Goal: Information Seeking & Learning: Find specific fact

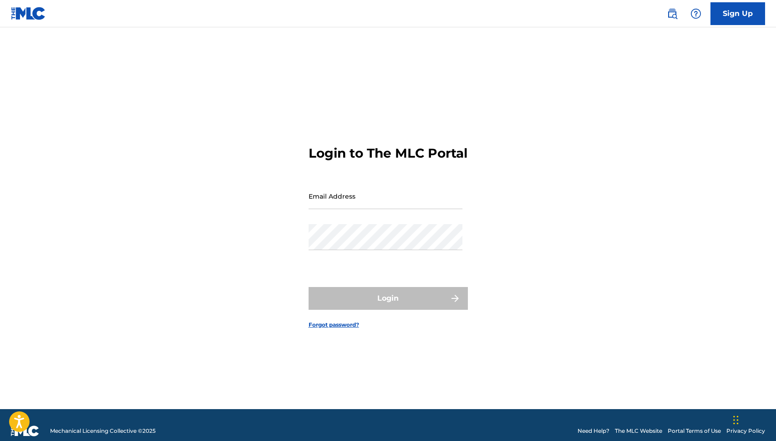
type input "[EMAIL_ADDRESS][PERSON_NAME][DOMAIN_NAME]"
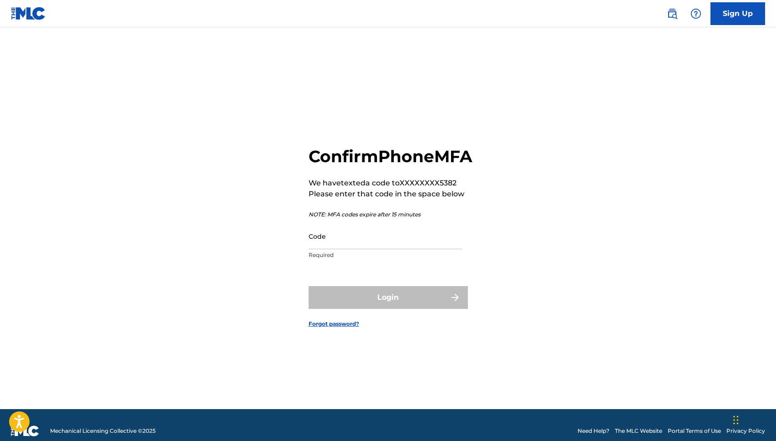
click at [394, 249] on input "Code" at bounding box center [386, 236] width 154 height 26
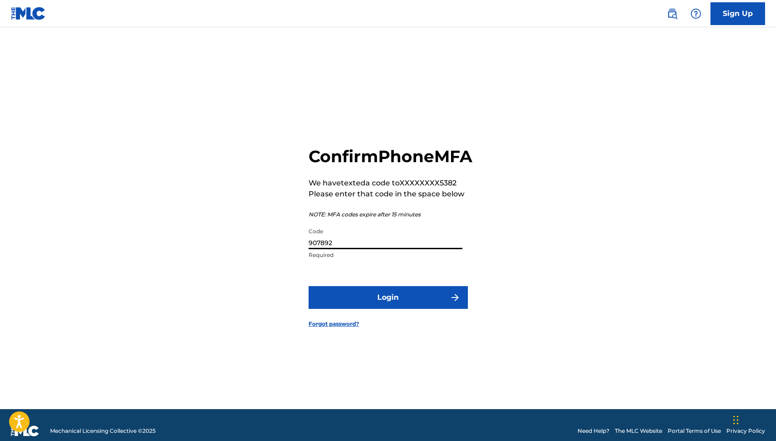
type input "907892"
click at [309, 286] on button "Login" at bounding box center [388, 297] width 159 height 23
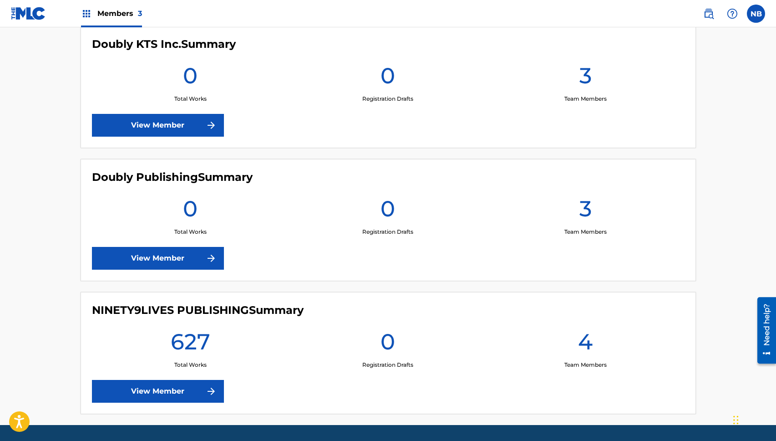
scroll to position [273, 0]
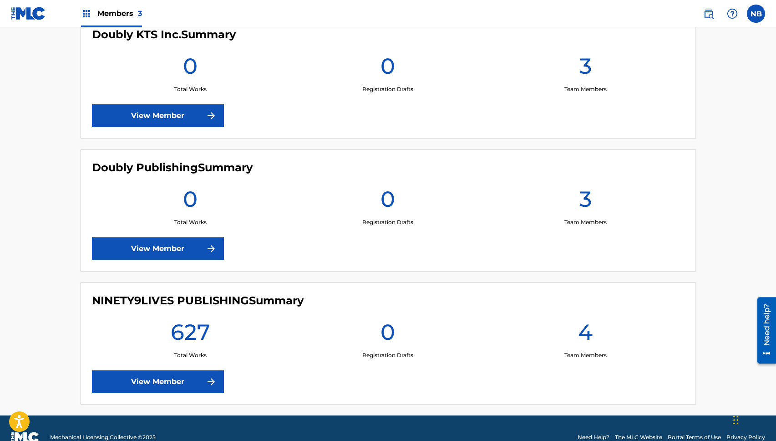
click at [189, 250] on link "View Member" at bounding box center [158, 248] width 132 height 23
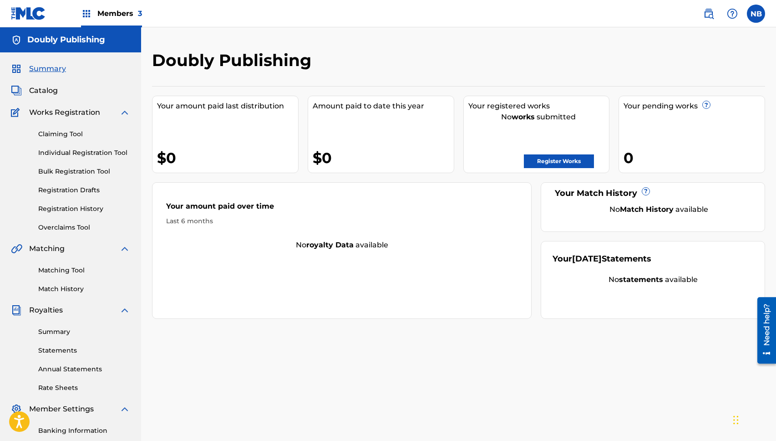
click at [82, 274] on link "Matching Tool" at bounding box center [84, 270] width 92 height 10
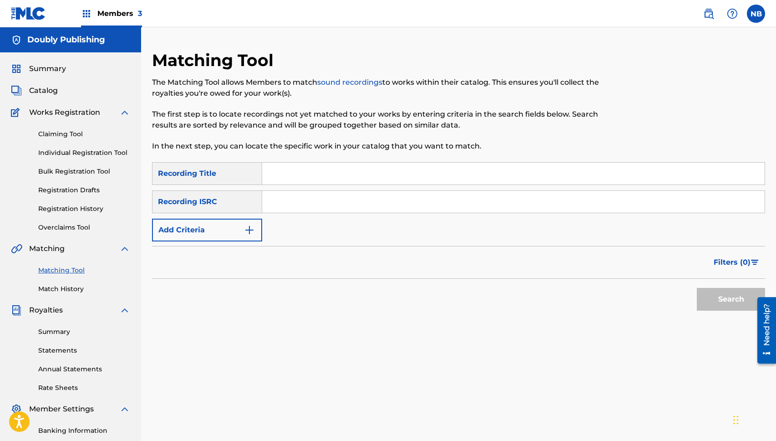
click at [332, 187] on div "SearchWithCriteriafe135f3b-a508-4e20-a62d-fb08113d98af Recording Title SearchWi…" at bounding box center [458, 201] width 613 height 79
click at [349, 198] on input "Search Form" at bounding box center [513, 202] width 503 height 22
paste input "USHR22112902"
click at [712, 291] on button "Search" at bounding box center [731, 299] width 68 height 23
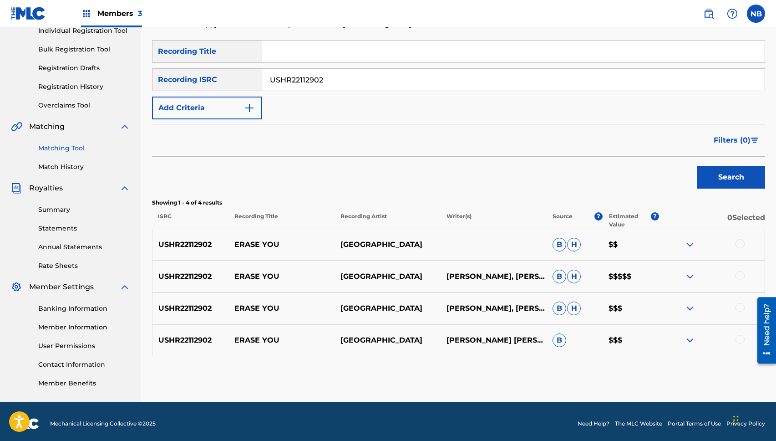
scroll to position [127, 0]
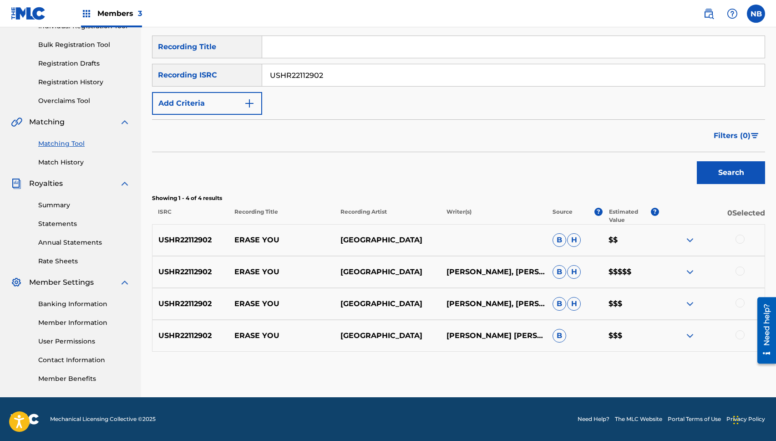
click at [691, 272] on img at bounding box center [690, 271] width 11 height 11
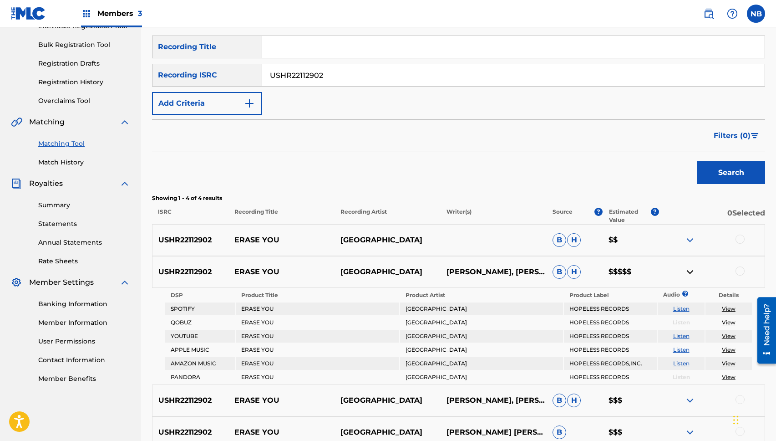
drag, startPoint x: 373, startPoint y: 57, endPoint x: 373, endPoint y: 72, distance: 15.0
click at [373, 64] on div "SearchWithCriteriafe135f3b-a508-4e20-a62d-fb08113d98af Recording Title SearchWi…" at bounding box center [458, 75] width 613 height 79
click at [374, 72] on input "USHR22112902" at bounding box center [513, 75] width 503 height 22
paste input "C4R244874"
type input "USC4R2448742"
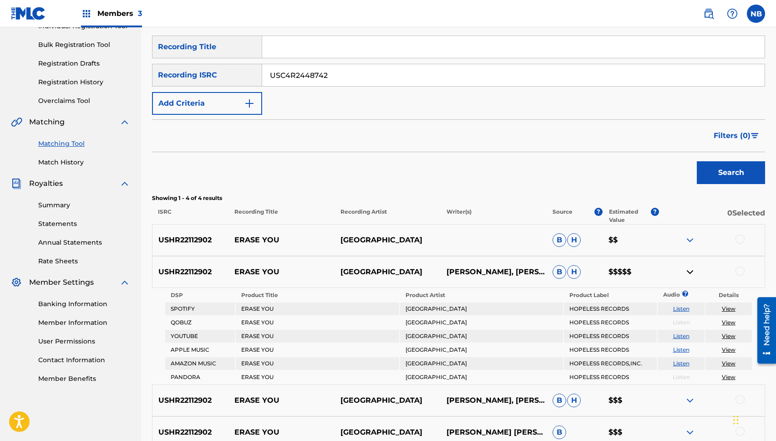
click at [735, 176] on button "Search" at bounding box center [731, 172] width 68 height 23
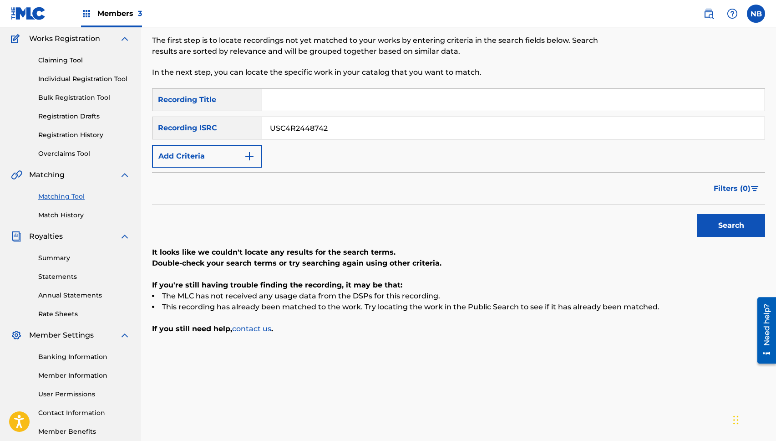
scroll to position [69, 0]
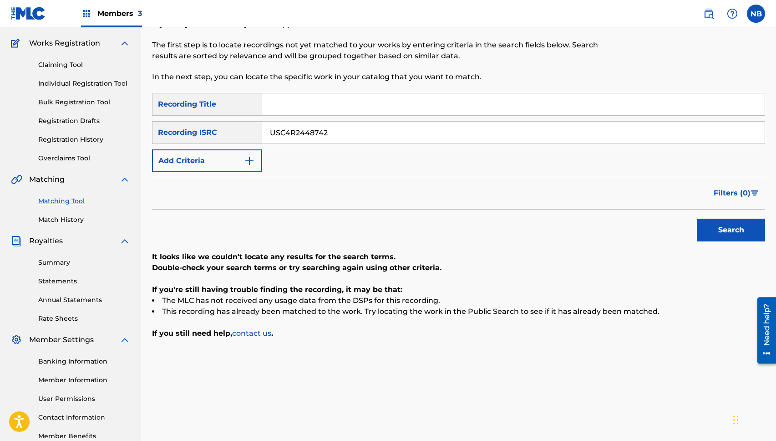
click at [409, 128] on input "USC4R2448742" at bounding box center [513, 133] width 503 height 22
click at [746, 233] on button "Search" at bounding box center [731, 230] width 68 height 23
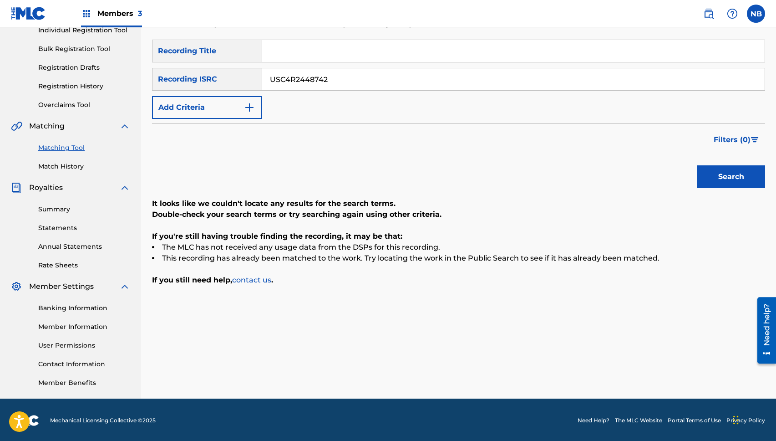
scroll to position [124, 0]
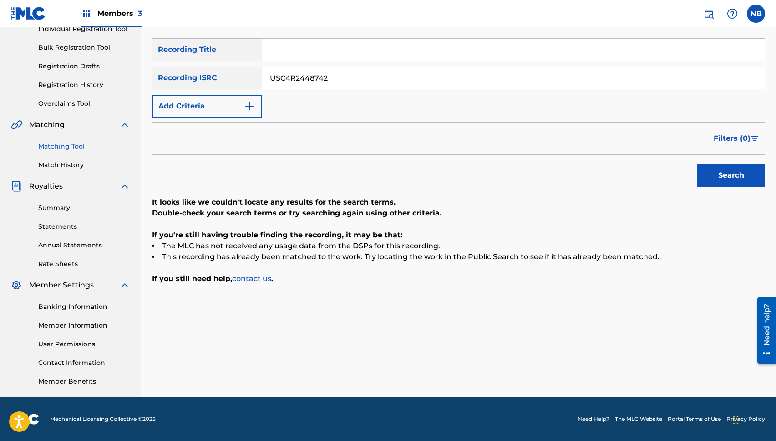
click at [712, 18] on img at bounding box center [709, 13] width 11 height 11
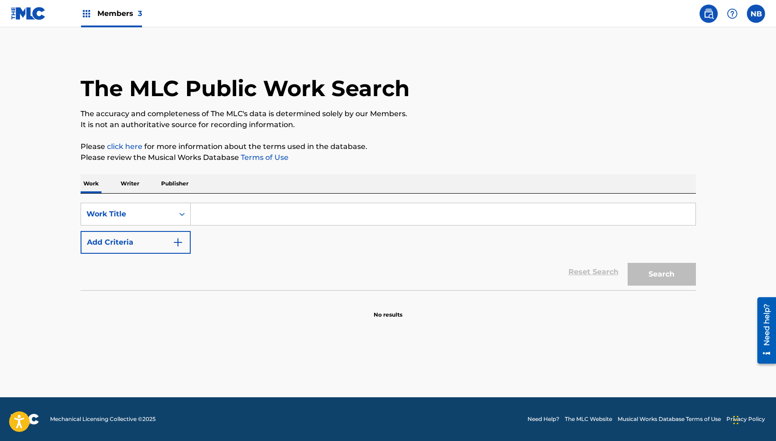
click at [304, 220] on input "Search Form" at bounding box center [443, 214] width 505 height 22
click at [168, 214] on div "Work Title" at bounding box center [128, 214] width 82 height 11
click at [358, 202] on div "SearchWithCriteria5e1dc522-d856-4686-b62c-bef62e154f4a option Work Title, selec…" at bounding box center [389, 242] width 616 height 97
click at [159, 223] on div "Work Title" at bounding box center [136, 214] width 110 height 23
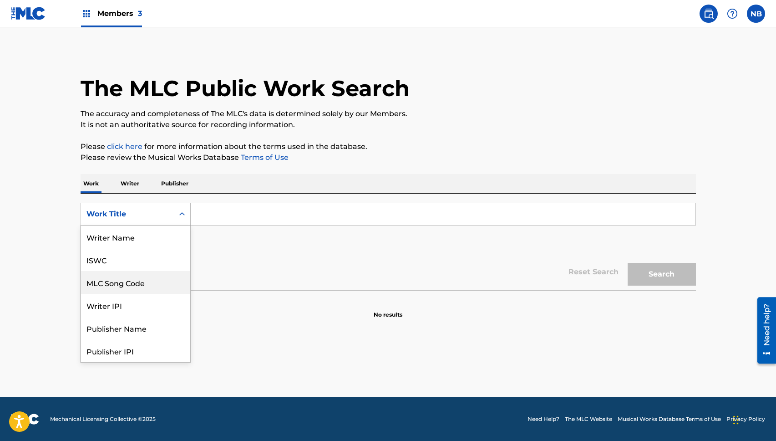
drag, startPoint x: 129, startPoint y: 266, endPoint x: 139, endPoint y: 263, distance: 10.7
click at [129, 266] on div "ISWC" at bounding box center [135, 259] width 109 height 23
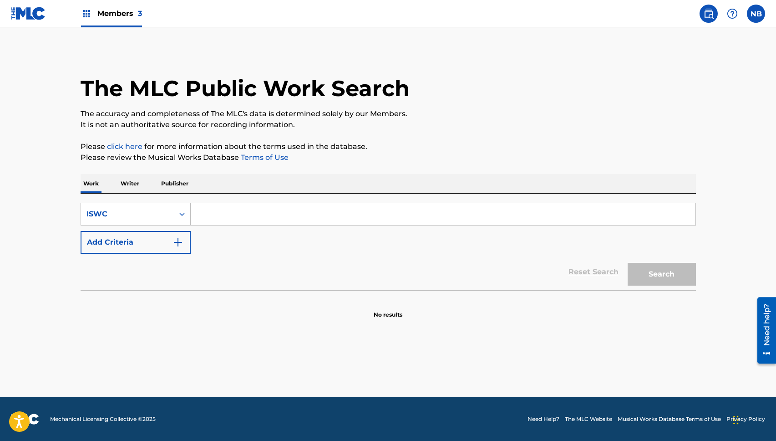
click at [260, 213] on input "Search Form" at bounding box center [443, 214] width 505 height 22
paste input "T9163781280"
type input "T9163781280"
click at [639, 262] on div "Search" at bounding box center [659, 272] width 73 height 36
click at [648, 275] on button "Search" at bounding box center [662, 274] width 68 height 23
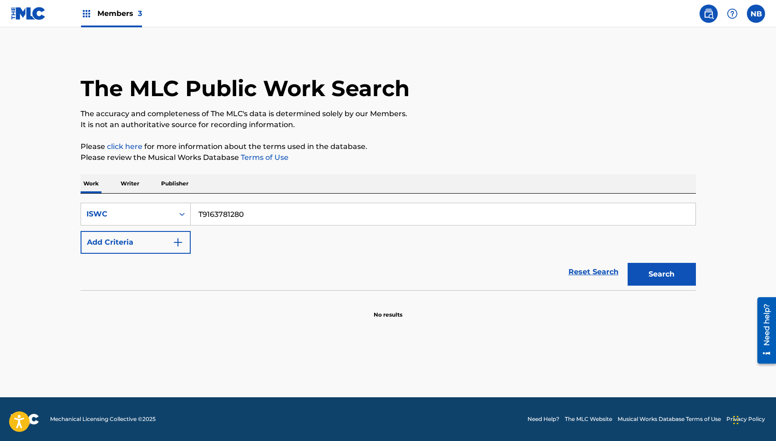
click at [661, 279] on button "Search" at bounding box center [662, 274] width 68 height 23
drag, startPoint x: 288, startPoint y: 225, endPoint x: 188, endPoint y: 220, distance: 100.3
click at [188, 220] on div "SearchWithCriteriaebca6fed-d286-41e4-9eb4-2921de405167 ISWC T9163781280" at bounding box center [389, 214] width 616 height 23
drag, startPoint x: 179, startPoint y: 209, endPoint x: 169, endPoint y: 207, distance: 9.7
click at [166, 208] on div "SearchWithCriteriaebca6fed-d286-41e4-9eb4-2921de405167 ISWC T9163781280" at bounding box center [389, 214] width 616 height 23
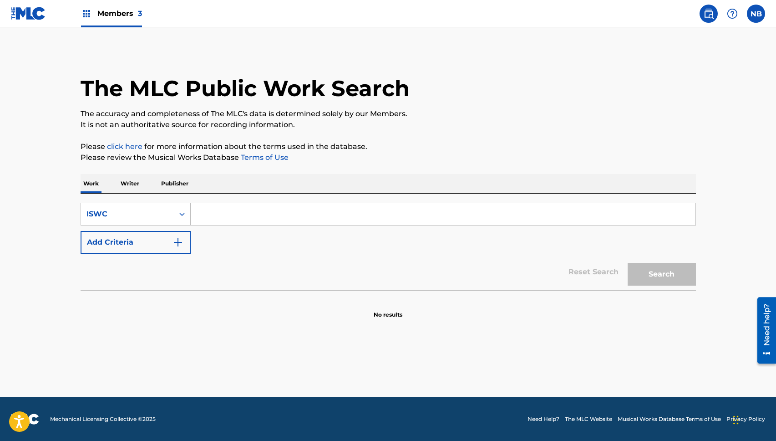
click at [130, 187] on p "Writer" at bounding box center [130, 183] width 24 height 19
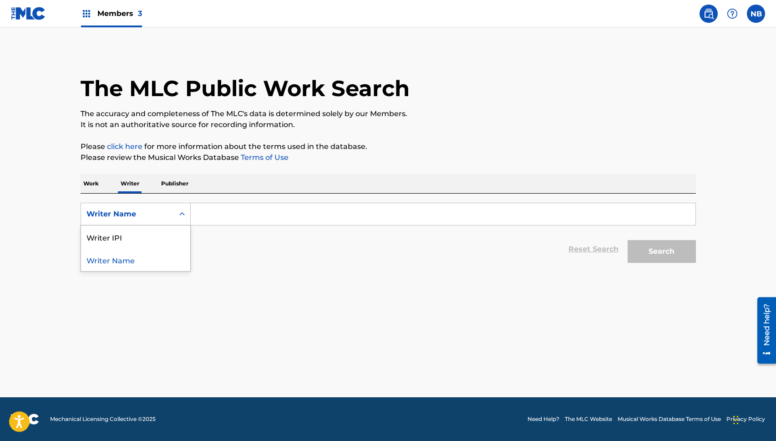
click at [138, 213] on div "Writer Name" at bounding box center [128, 214] width 82 height 11
click at [130, 242] on div "Writer IPI" at bounding box center [135, 236] width 109 height 23
click at [285, 210] on input "Search Form" at bounding box center [443, 214] width 505 height 22
paste input "349788498"
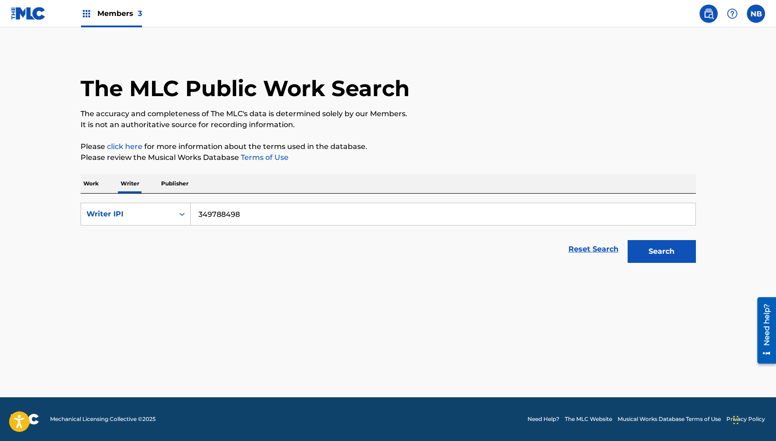
click at [681, 249] on button "Search" at bounding box center [662, 251] width 68 height 23
click at [658, 260] on button "Search" at bounding box center [662, 251] width 68 height 23
click at [330, 209] on input "349788498" at bounding box center [443, 214] width 505 height 22
type input "00349788498"
click at [628, 240] on button "Search" at bounding box center [662, 251] width 68 height 23
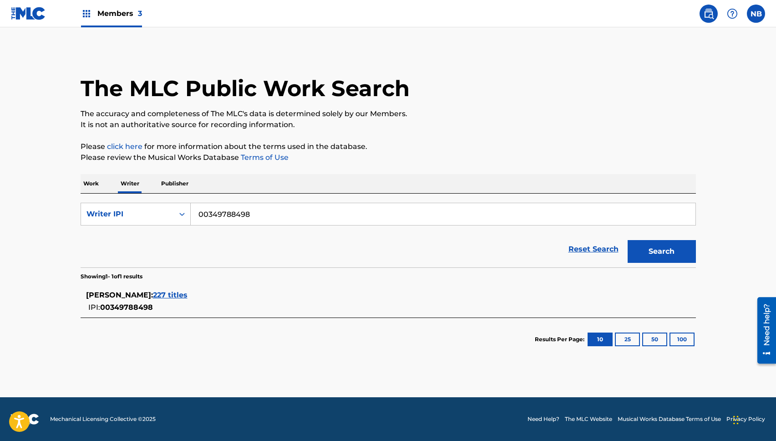
click at [170, 294] on span "227 titles" at bounding box center [170, 295] width 35 height 9
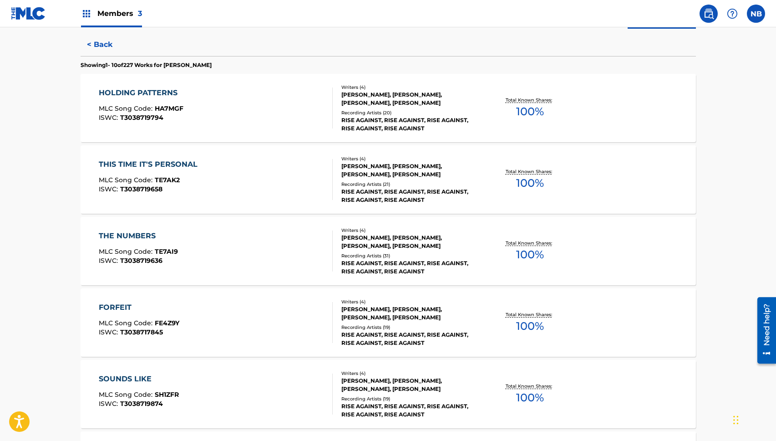
scroll to position [219, 0]
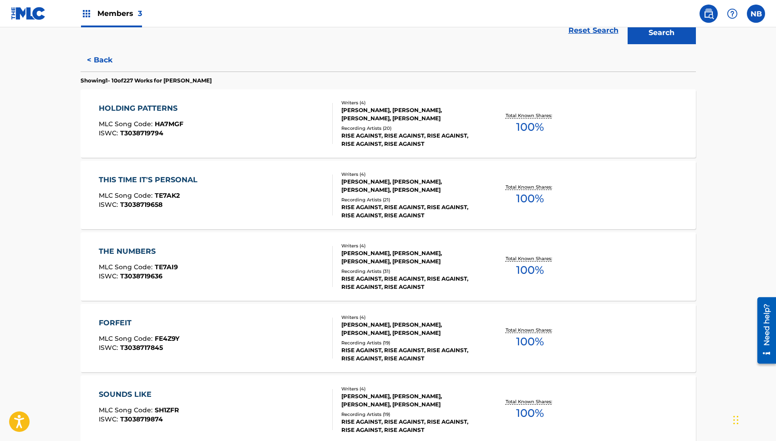
click at [592, 121] on div "HOLDING PATTERNS MLC Song Code : HA7MGF ISWC : T3038719794 Writers ( 4 ) [PERSO…" at bounding box center [389, 123] width 616 height 68
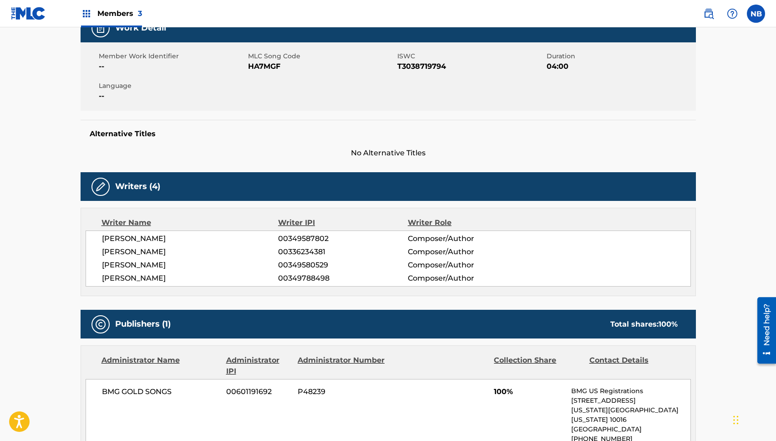
scroll to position [164, 0]
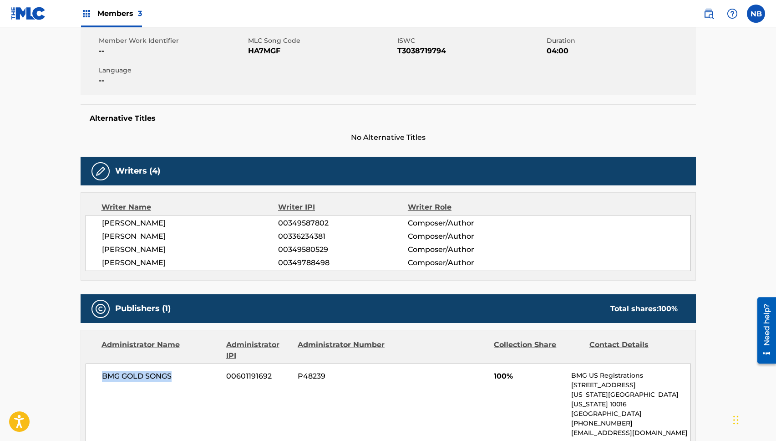
drag, startPoint x: 106, startPoint y: 379, endPoint x: 194, endPoint y: 391, distance: 88.7
click at [194, 391] on div "BMG GOLD SONGS 00601191692 P48239 100% BMG US Registrations [STREET_ADDRESS][US…" at bounding box center [389, 404] width 606 height 82
click at [201, 399] on div "BMG GOLD SONGS 00601191692 P48239 100% BMG US Registrations [STREET_ADDRESS][US…" at bounding box center [389, 404] width 606 height 82
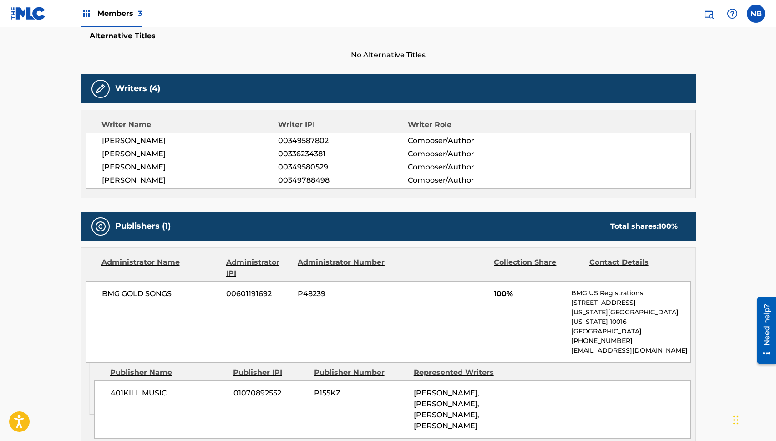
scroll to position [273, 0]
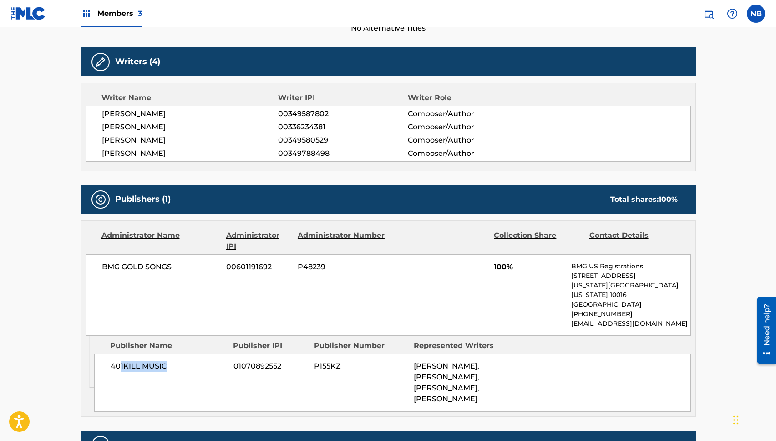
drag, startPoint x: 119, startPoint y: 356, endPoint x: 224, endPoint y: 367, distance: 105.4
click at [224, 367] on div "401KILL MUSIC 01070892552 P155KZ [PERSON_NAME], [PERSON_NAME], [PERSON_NAME], […" at bounding box center [392, 382] width 597 height 58
drag, startPoint x: 224, startPoint y: 367, endPoint x: 209, endPoint y: 351, distance: 22.9
click at [224, 366] on div "401KILL MUSIC 01070892552 P155KZ [PERSON_NAME], [PERSON_NAME], [PERSON_NAME], […" at bounding box center [392, 382] width 597 height 58
drag, startPoint x: 97, startPoint y: 271, endPoint x: 194, endPoint y: 275, distance: 97.1
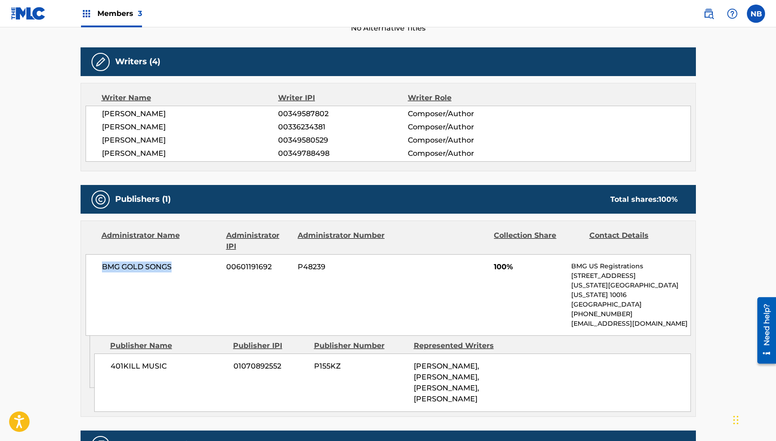
click at [194, 275] on div "BMG GOLD SONGS 00601191692 P48239 100% BMG US Registrations [STREET_ADDRESS][US…" at bounding box center [389, 295] width 606 height 82
drag, startPoint x: 160, startPoint y: 368, endPoint x: 180, endPoint y: 364, distance: 20.4
click at [180, 364] on div "401KILL MUSIC 01070892552 P155KZ [PERSON_NAME], [PERSON_NAME], [PERSON_NAME], […" at bounding box center [392, 382] width 597 height 58
click at [111, 361] on span "401KILL MUSIC" at bounding box center [169, 366] width 116 height 11
drag, startPoint x: 112, startPoint y: 356, endPoint x: 342, endPoint y: 373, distance: 231.1
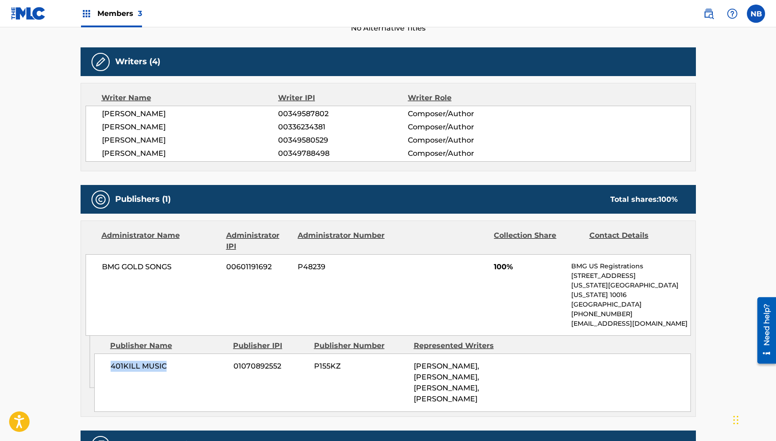
click at [201, 364] on div "401KILL MUSIC 01070892552 P155KZ [PERSON_NAME], [PERSON_NAME], [PERSON_NAME], […" at bounding box center [392, 382] width 597 height 58
drag, startPoint x: 445, startPoint y: 384, endPoint x: 490, endPoint y: 407, distance: 50.1
click at [490, 407] on div "Work Detail Member Work Identifier -- MLC Song Code HA7MGF ISWC T3038719794 Dur…" at bounding box center [389, 322] width 616 height 867
drag, startPoint x: 541, startPoint y: 393, endPoint x: 546, endPoint y: 396, distance: 6.2
click at [546, 396] on div "401KILL MUSIC 01070892552 P155KZ [PERSON_NAME], [PERSON_NAME], [PERSON_NAME], […" at bounding box center [392, 382] width 597 height 58
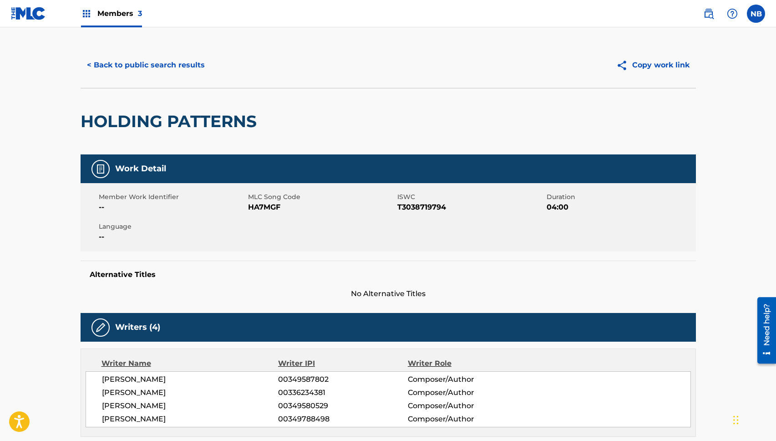
scroll to position [0, 0]
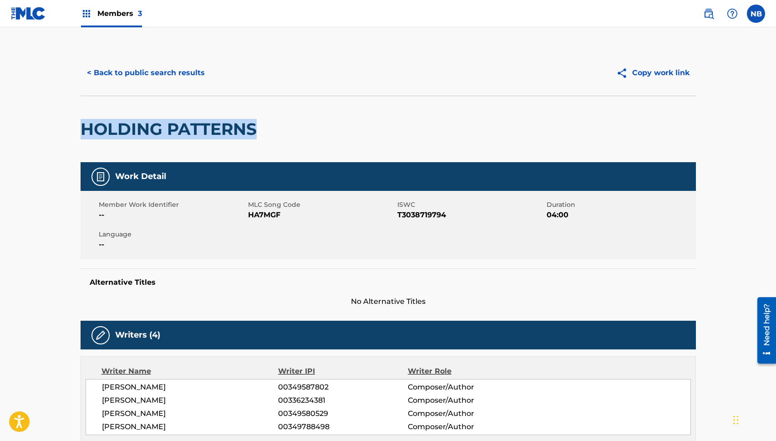
drag, startPoint x: 149, startPoint y: 125, endPoint x: 87, endPoint y: 125, distance: 62.8
click at [87, 125] on div "HOLDING PATTERNS" at bounding box center [389, 129] width 616 height 66
copy h2 "HOLDING PATTERNS"
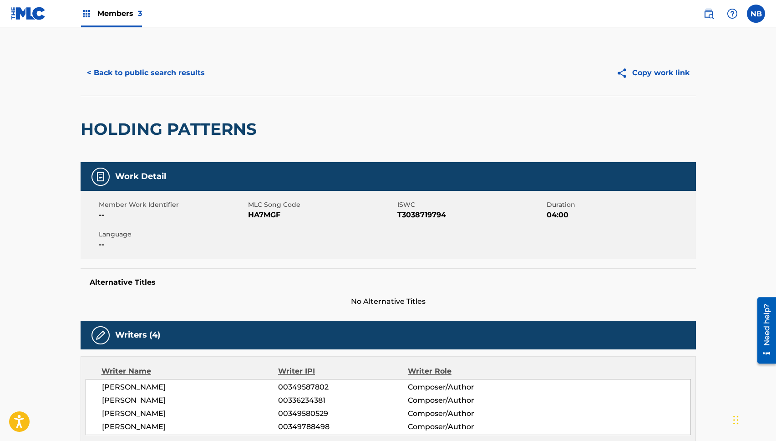
drag, startPoint x: 424, startPoint y: 69, endPoint x: 175, endPoint y: 51, distance: 249.7
click at [421, 69] on div "Copy work link" at bounding box center [542, 72] width 308 height 23
click at [81, 16] on img at bounding box center [86, 13] width 11 height 11
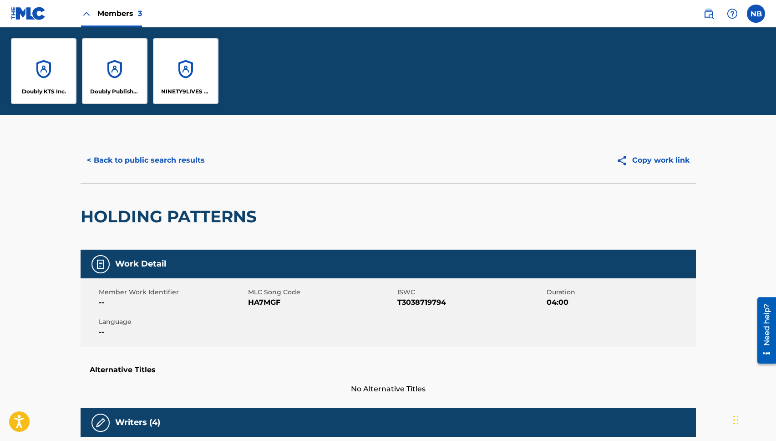
click at [46, 71] on div "Doubly KTS Inc." at bounding box center [44, 71] width 66 height 66
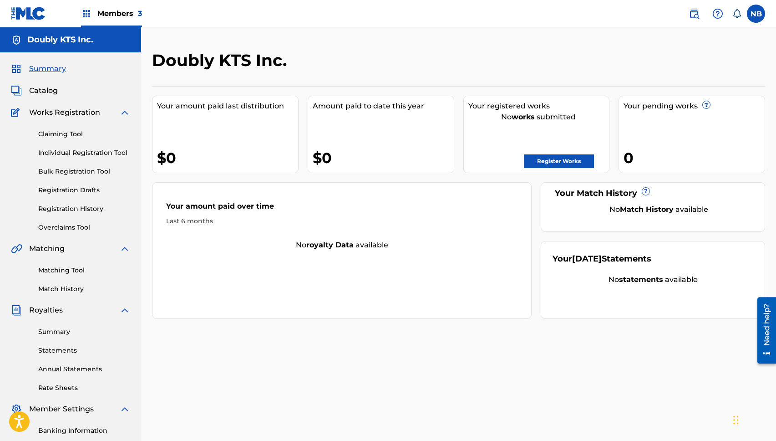
click at [68, 265] on div "Matching Tool Match History" at bounding box center [70, 274] width 119 height 40
click at [68, 266] on link "Matching Tool" at bounding box center [84, 270] width 92 height 10
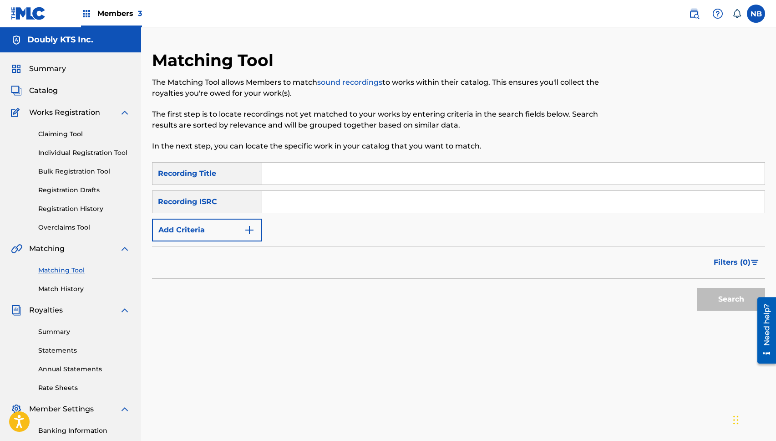
click at [306, 203] on input "Search Form" at bounding box center [513, 202] width 503 height 22
paste input "USC4R2214025"
type input "USC4R2214025"
click at [751, 292] on button "Search" at bounding box center [731, 299] width 68 height 23
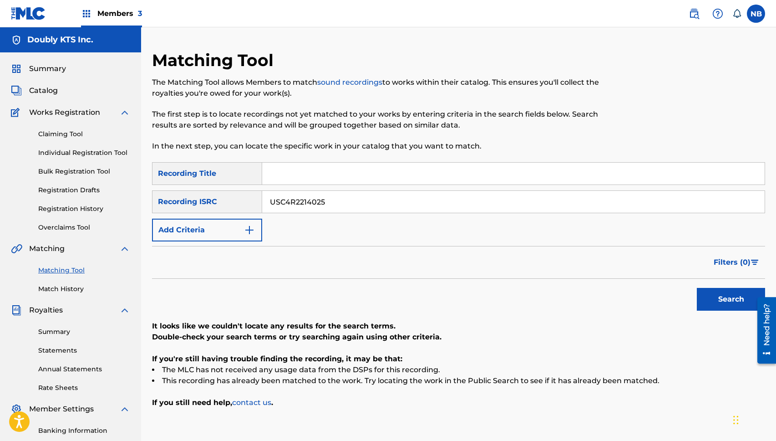
click at [439, 37] on div "Matching Tool The Matching Tool allows Members to match sound recordings to wor…" at bounding box center [458, 274] width 635 height 494
drag, startPoint x: 443, startPoint y: 50, endPoint x: 184, endPoint y: 0, distance: 263.8
click at [421, 44] on div "Matching Tool The Matching Tool allows Members to match sound recordings to wor…" at bounding box center [458, 274] width 635 height 494
click at [459, 25] on nav "Members 3 NB NB Nate Beck nate@doub.ly Notification Preferences Profile Log out" at bounding box center [388, 13] width 776 height 27
